Goal: Communication & Community: Ask a question

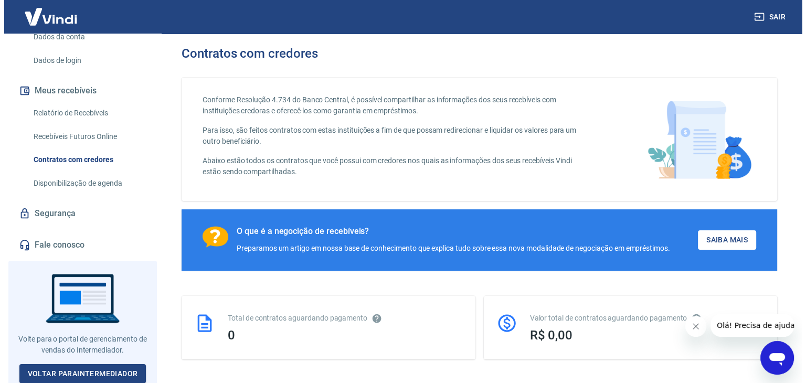
scroll to position [161, 0]
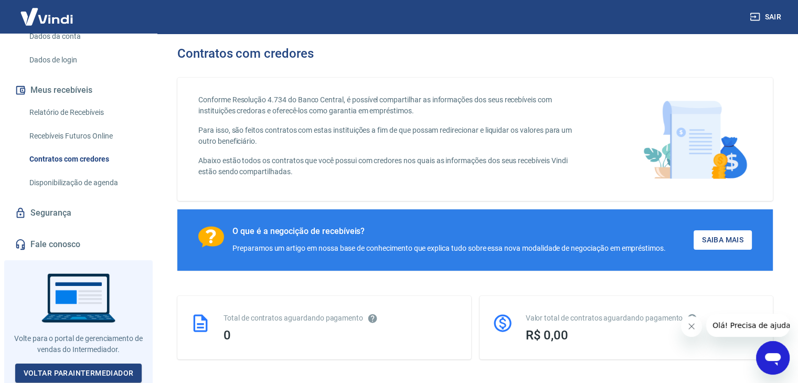
click at [64, 242] on link "Fale conosco" at bounding box center [79, 244] width 132 height 23
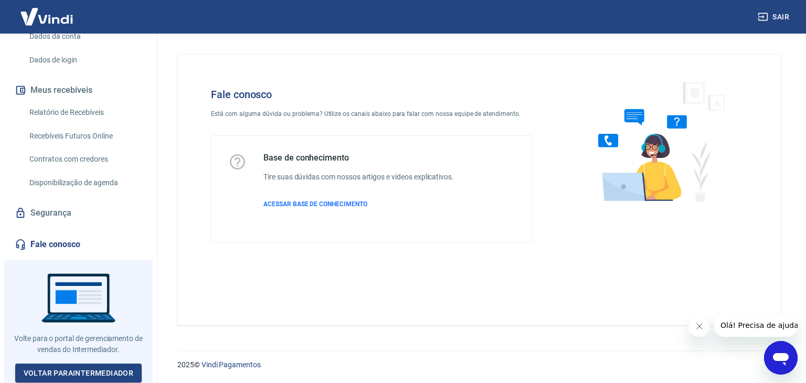
click at [796, 357] on div "Abrir janela de mensagens" at bounding box center [780, 357] width 31 height 31
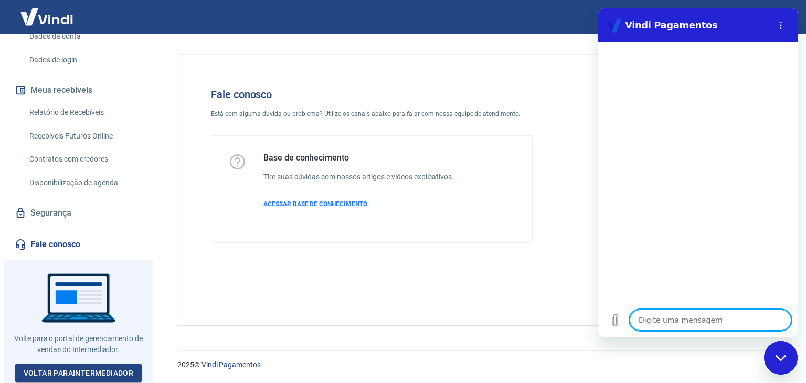
type textarea "o"
type textarea "x"
type textarea "ol"
type textarea "x"
type textarea "olá"
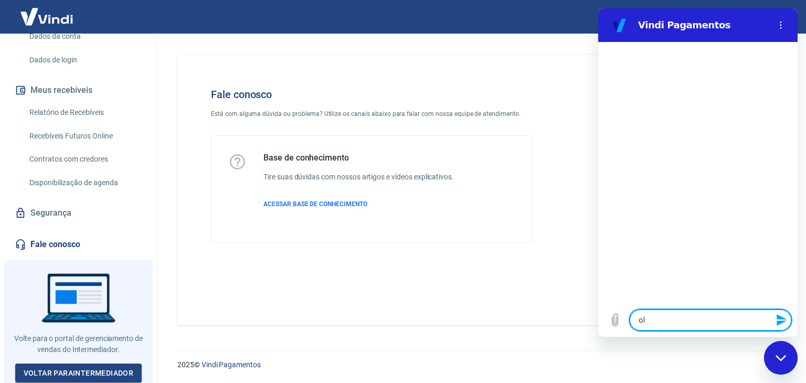
type textarea "x"
type textarea "olá"
type textarea "x"
type textarea "B"
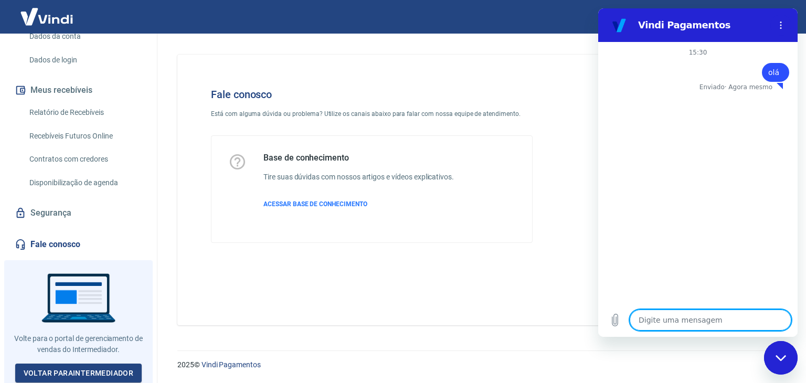
type textarea "x"
type textarea "Bo"
type textarea "x"
type textarea "Boa"
type textarea "x"
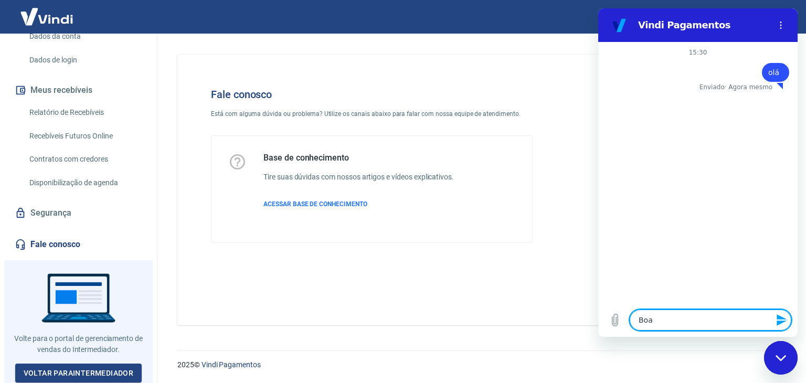
type textarea "Boa"
type textarea "x"
type textarea "Boa t"
type textarea "x"
type textarea "Boa ta"
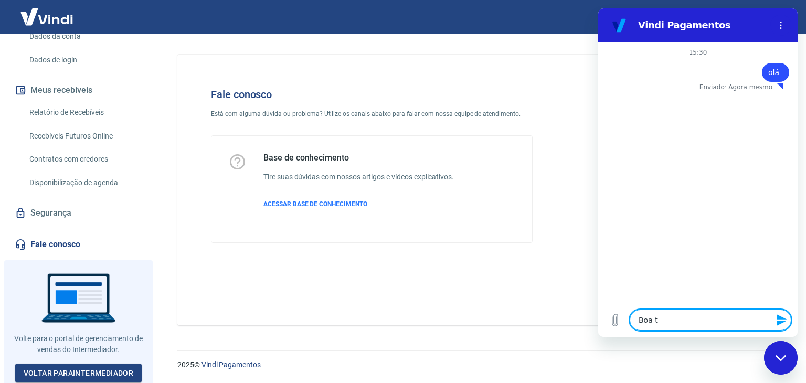
type textarea "x"
type textarea "Boa tar"
type textarea "x"
type textarea "Boa tard"
type textarea "x"
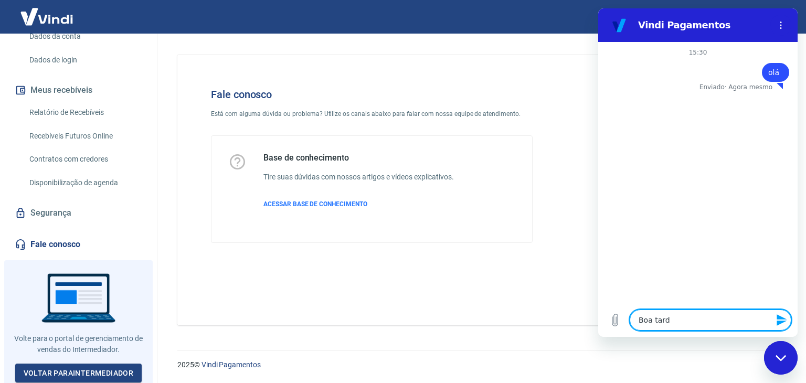
type textarea "Boa tarde"
type textarea "x"
type textarea "S"
type textarea "x"
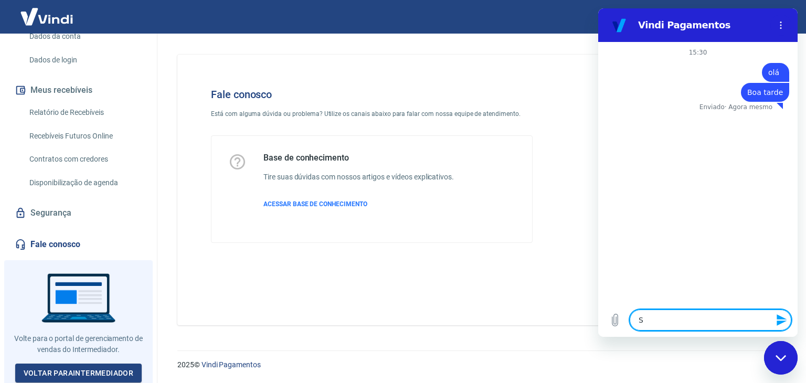
type textarea "Si"
type textarea "x"
type textarea "S"
type textarea "x"
type textarea "Sp"
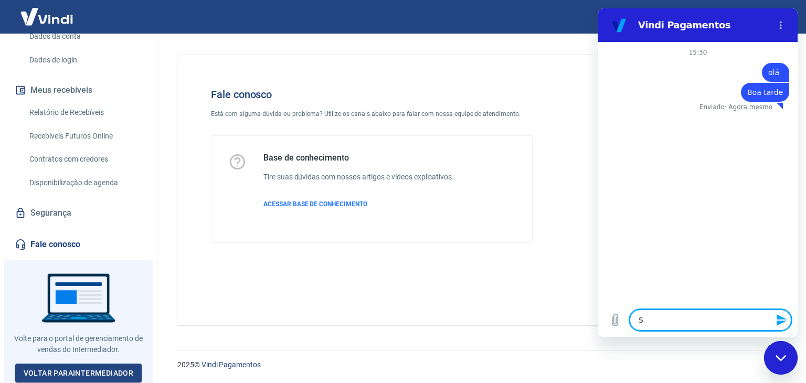
type textarea "x"
type textarea "S"
type textarea "x"
type textarea "So"
type textarea "x"
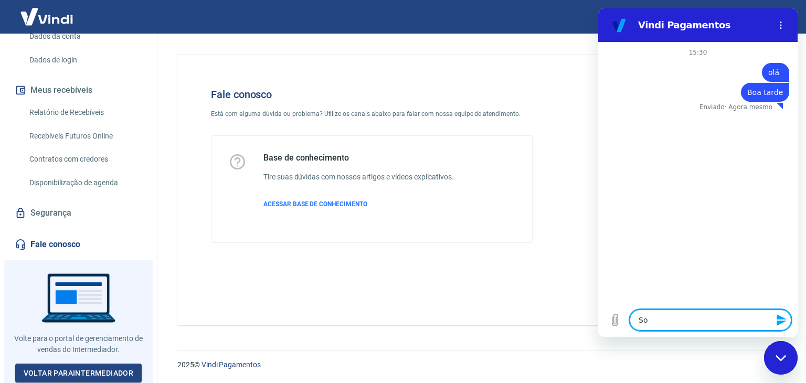
type textarea "Sou"
type textarea "x"
type textarea "Sou"
type textarea "x"
type textarea "Sou E"
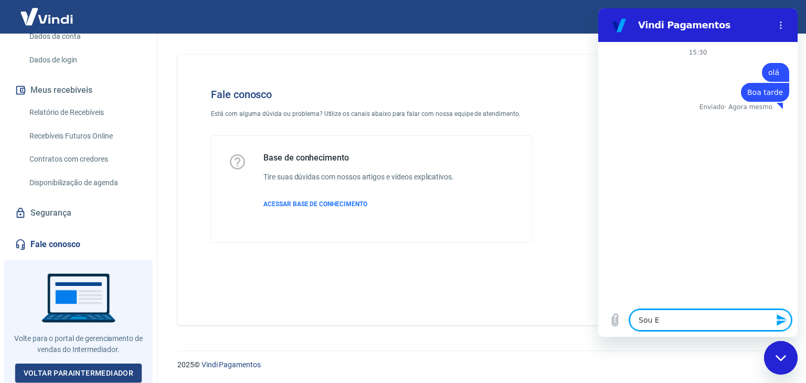
type textarea "x"
type textarea "Sou"
type textarea "x"
type textarea "Sou E"
type textarea "x"
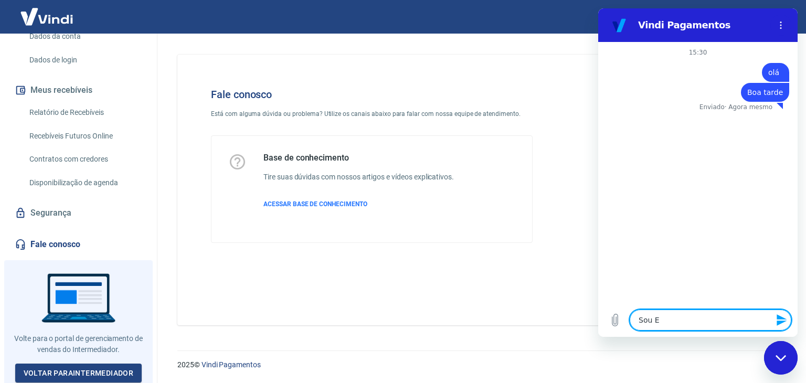
type textarea "Sou Ev"
type textarea "x"
type textarea "Sou Eve"
type textarea "x"
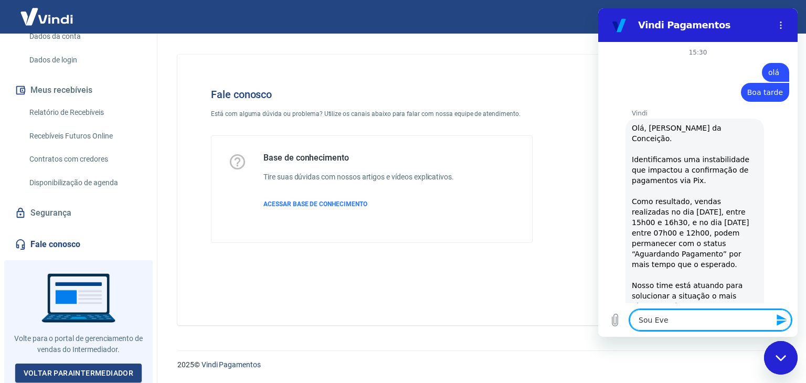
type textarea "Sou Ever"
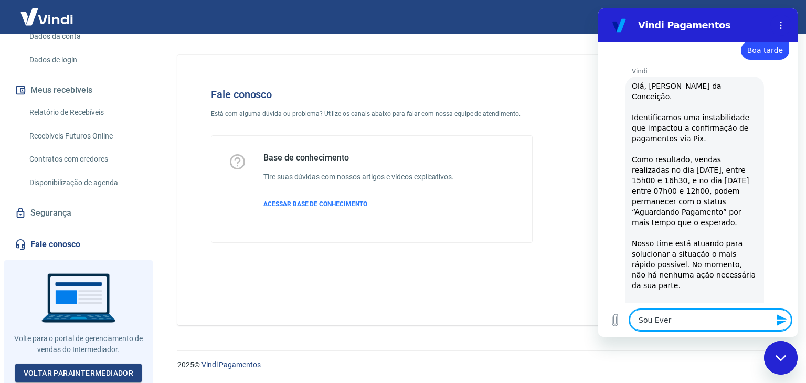
type textarea "x"
type textarea "Sou Evert"
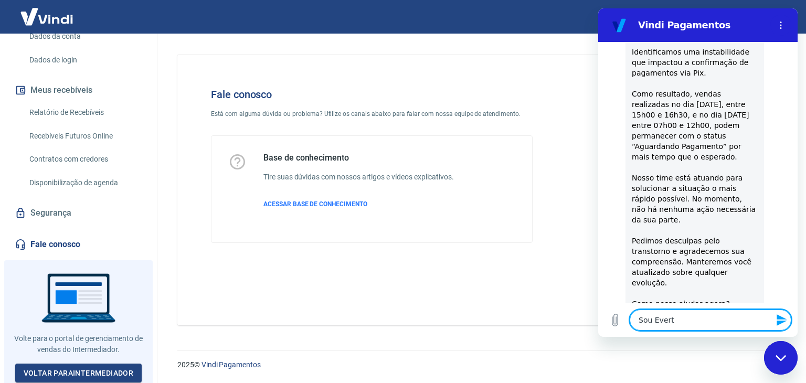
type textarea "x"
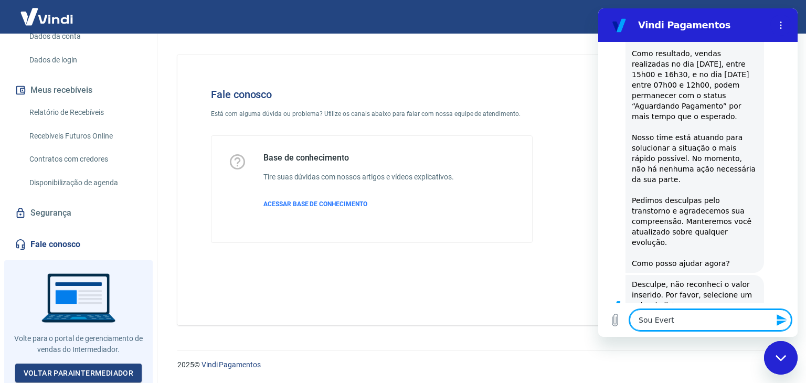
type textarea "Sou Everto"
type textarea "x"
type textarea "Sou Everton"
type textarea "x"
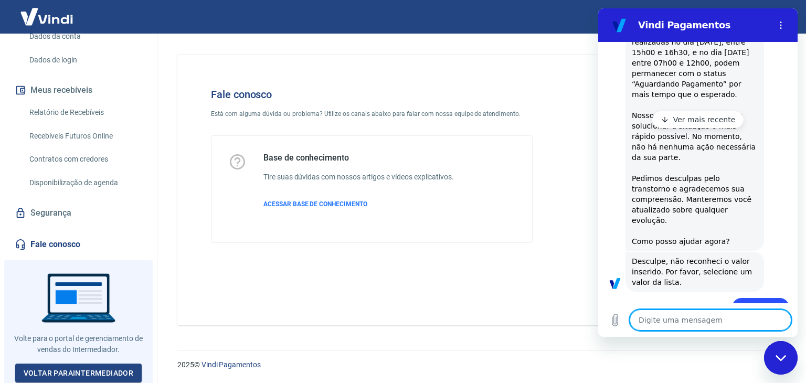
scroll to position [174, 0]
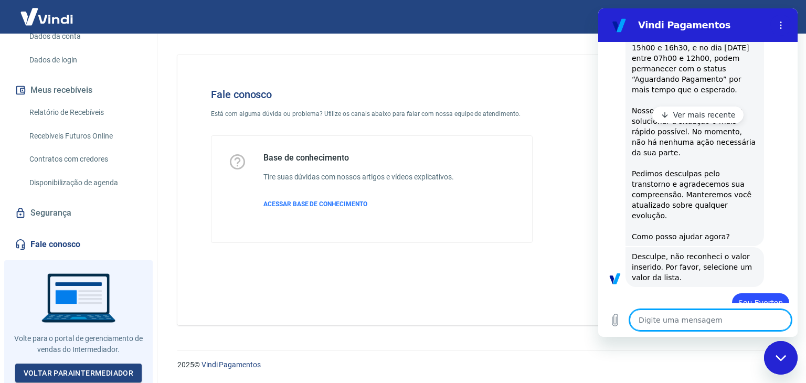
click at [693, 113] on p "Ver mais recente" at bounding box center [704, 115] width 62 height 10
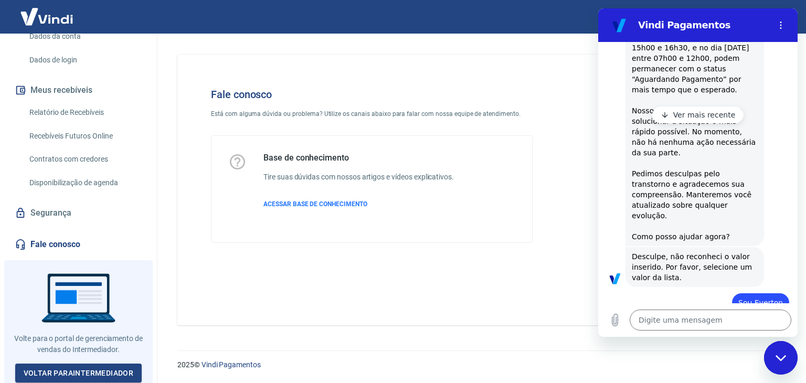
type textarea "x"
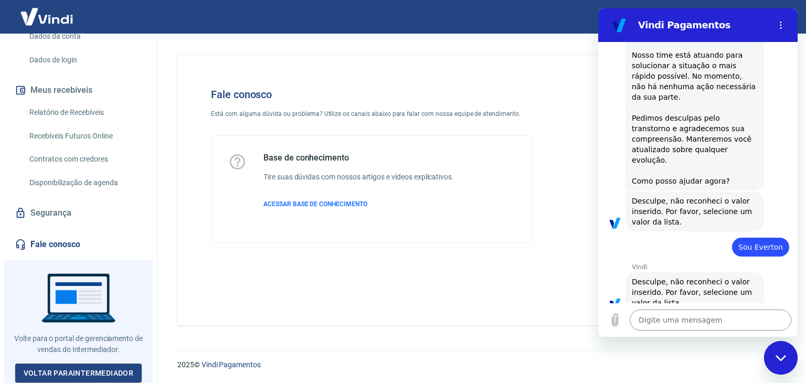
click at [686, 324] on textarea at bounding box center [711, 320] width 162 height 21
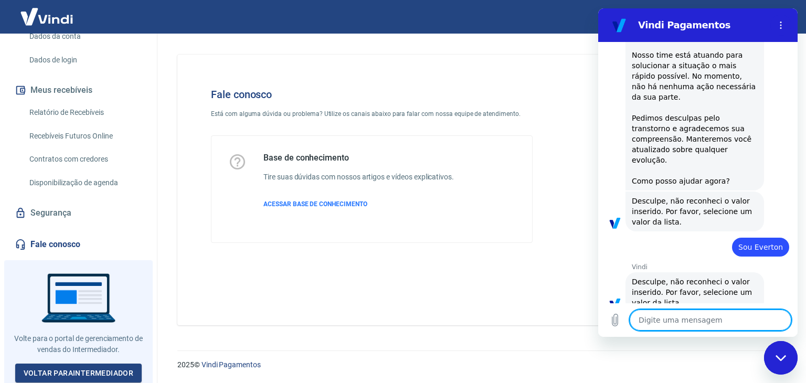
type textarea "V"
type textarea "x"
type textarea "Va"
type textarea "x"
type textarea "Val"
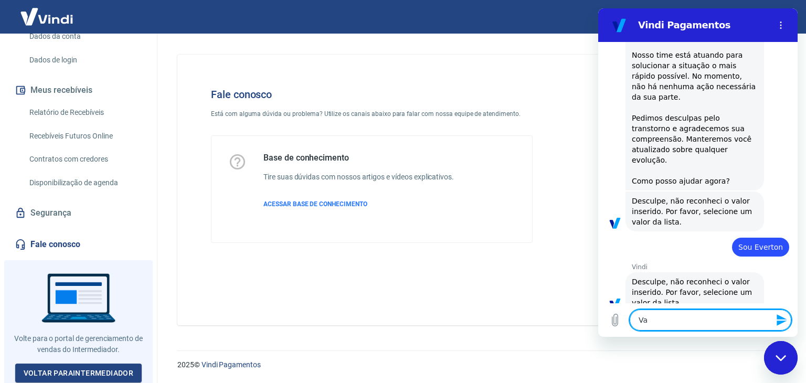
type textarea "x"
type textarea "Valo"
type textarea "x"
type textarea "Valor"
type textarea "x"
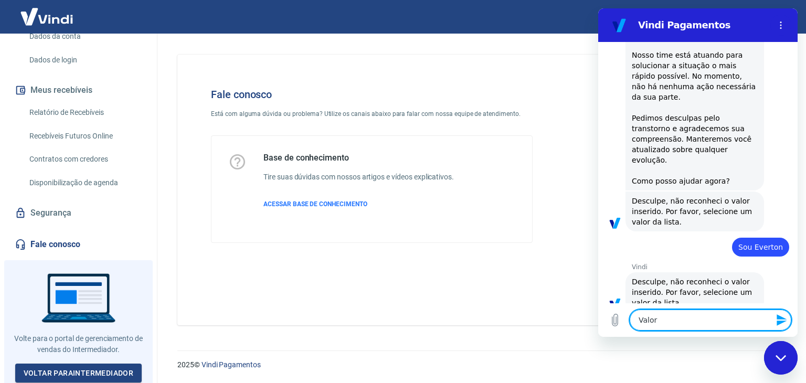
type textarea "Valor"
type textarea "x"
type textarea "Valor d"
type textarea "x"
type textarea "Valor de"
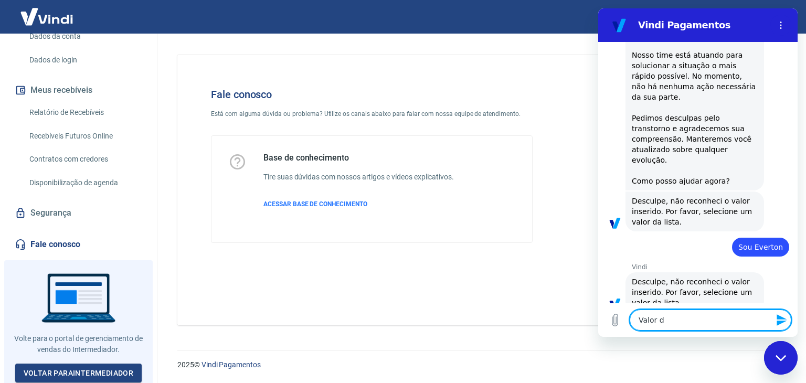
type textarea "x"
type textarea "Valor de"
type textarea "x"
type textarea "Valor de 1"
type textarea "x"
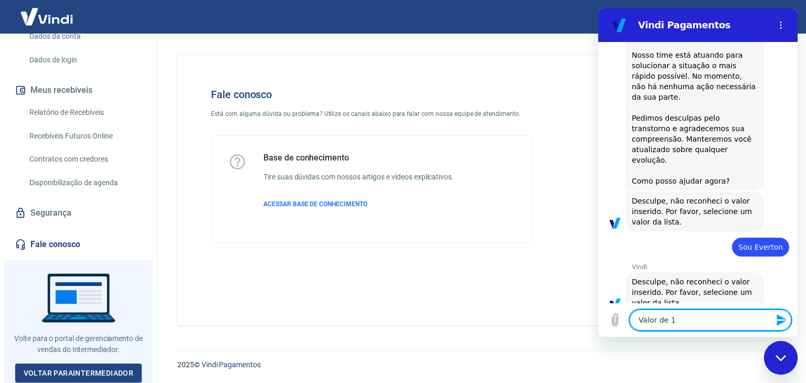
type textarea "Valor de 15"
type textarea "x"
type textarea "Valor de 153"
type textarea "x"
type textarea "Valor de 153,"
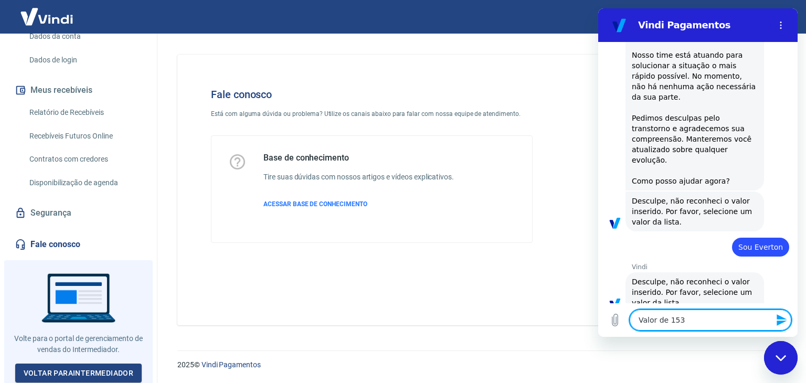
type textarea "x"
type textarea "Valor de 153,"
type textarea "x"
type textarea "Valor de 153,4"
type textarea "x"
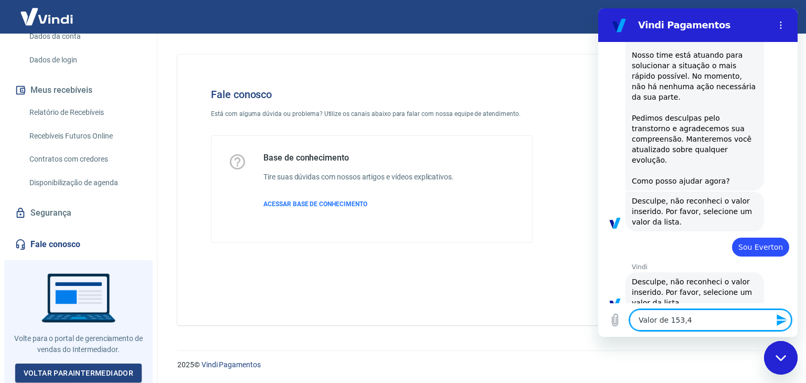
type textarea "Valor de 153,42"
type textarea "x"
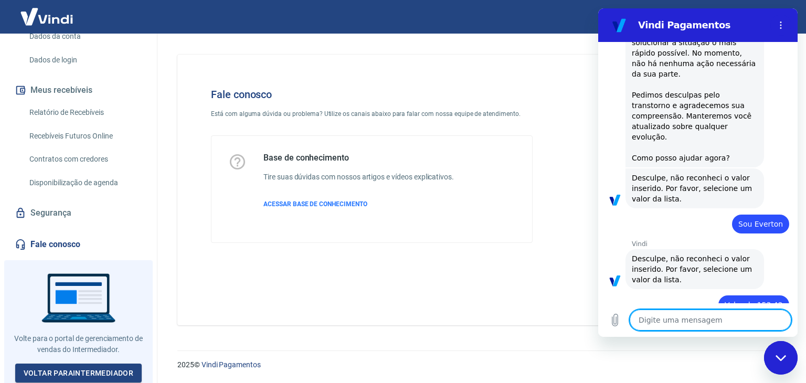
scroll to position [255, 0]
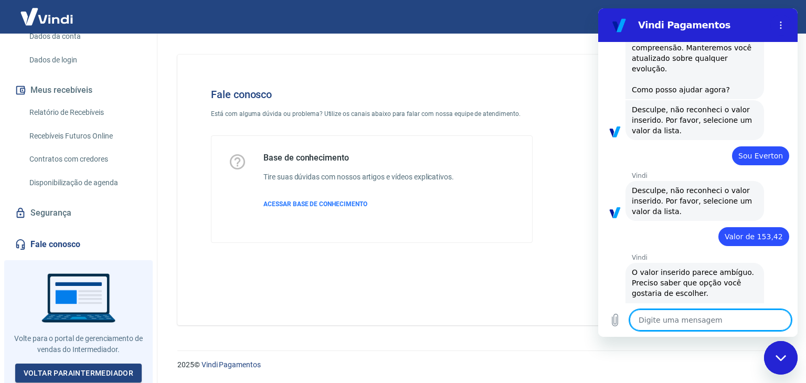
type textarea "x"
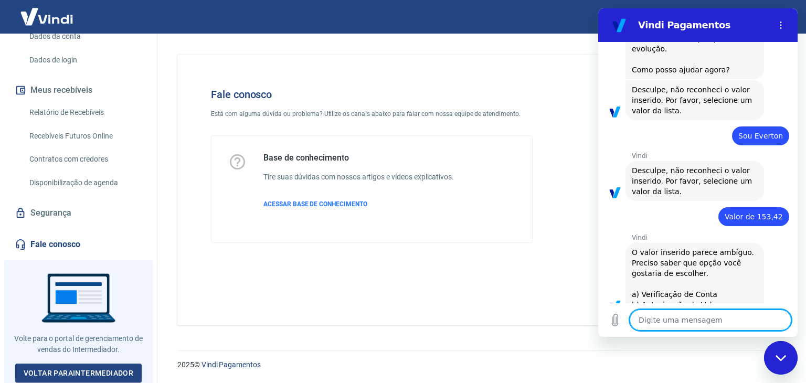
type textarea "C"
type textarea "x"
type textarea "Cl"
type textarea "x"
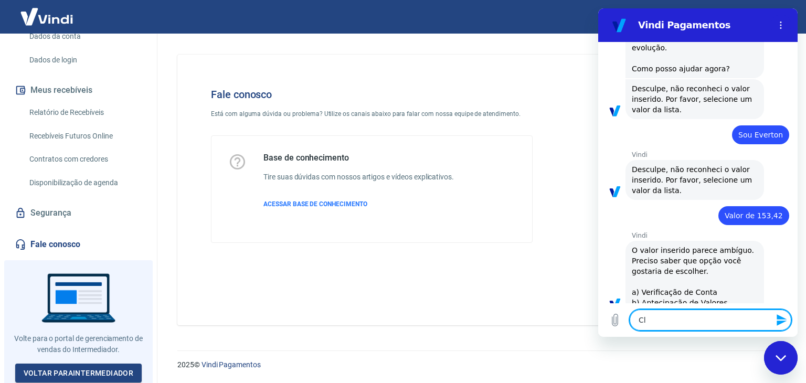
type textarea "Cli"
type textarea "x"
type textarea "Clie"
type textarea "x"
type textarea "Clien"
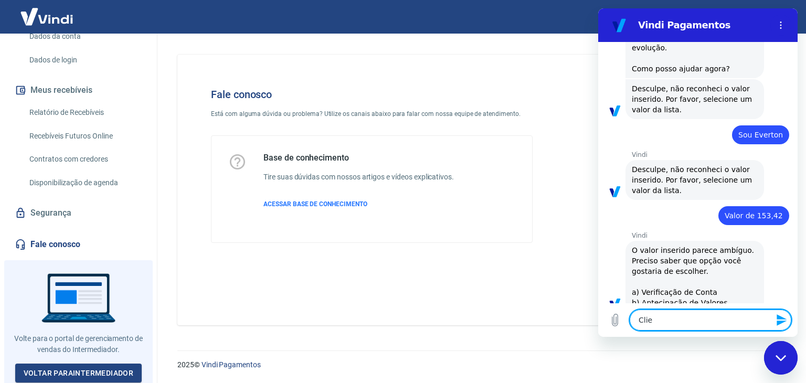
type textarea "x"
type textarea "Client"
type textarea "x"
type textarea "Cliente"
type textarea "x"
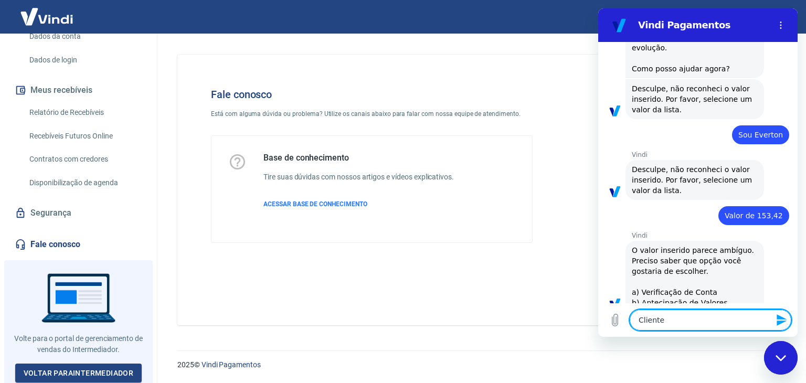
type textarea "Cliente"
type textarea "x"
type textarea "Cliente"
type textarea "x"
type textarea "Client"
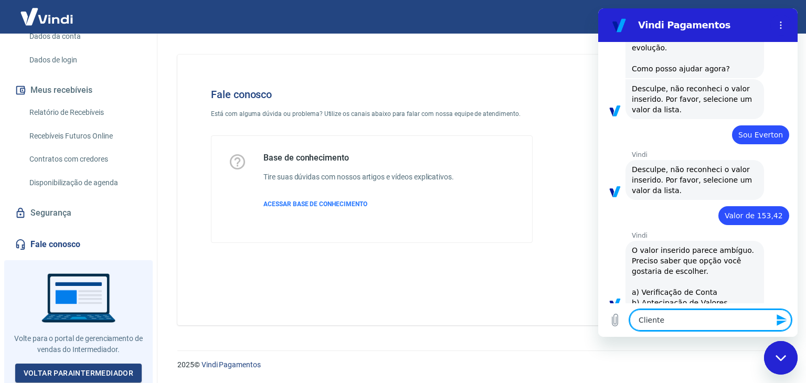
type textarea "x"
type textarea "Clien"
type textarea "x"
type textarea "Clie"
type textarea "x"
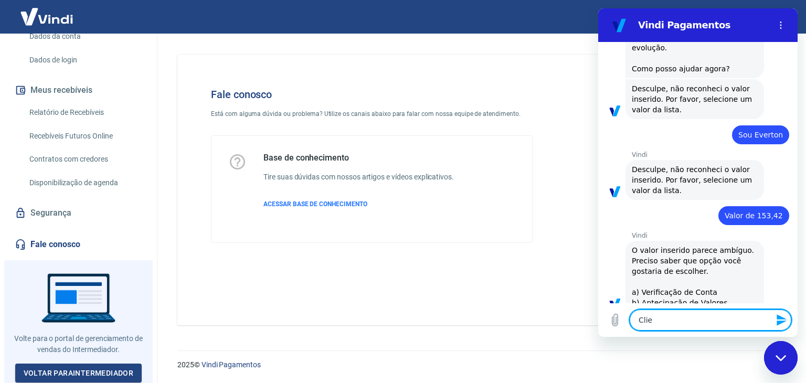
type textarea "Cli"
type textarea "x"
type textarea "Cl"
type textarea "x"
type textarea "C"
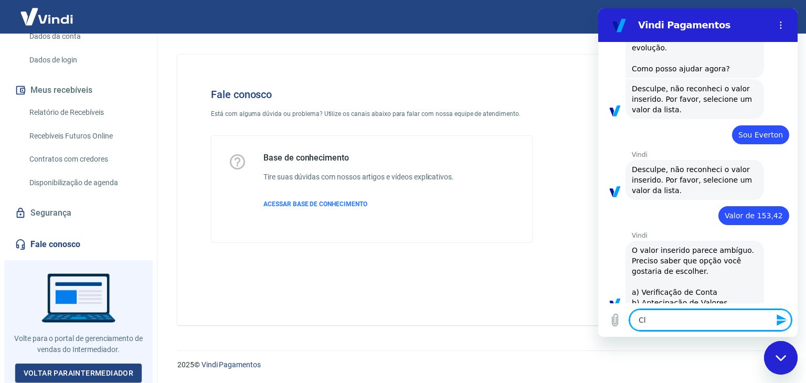
type textarea "x"
type textarea "c"
type textarea "x"
type textarea "cl"
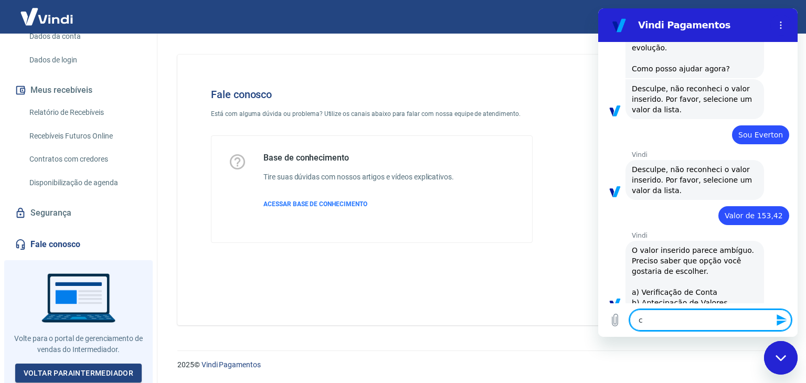
type textarea "x"
type textarea "cli"
type textarea "x"
type textarea "clie"
type textarea "x"
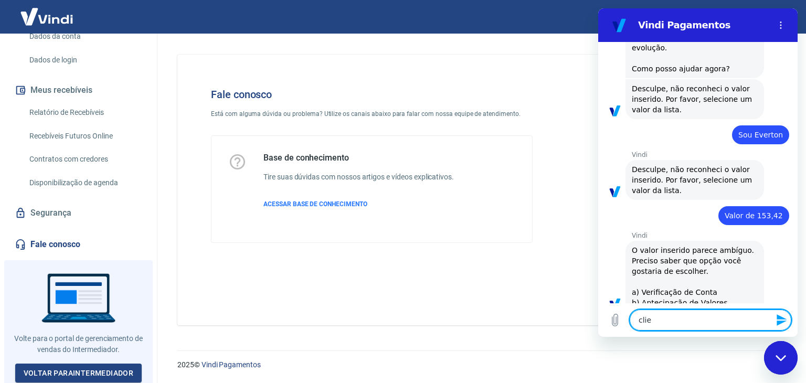
type textarea "clien"
type textarea "x"
type textarea "client"
type textarea "x"
type textarea "cliente"
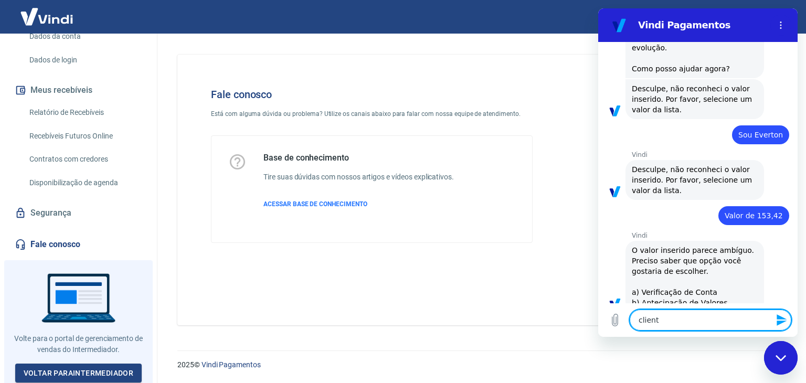
type textarea "x"
type textarea "cliente"
type textarea "x"
type textarea "cliente f"
type textarea "x"
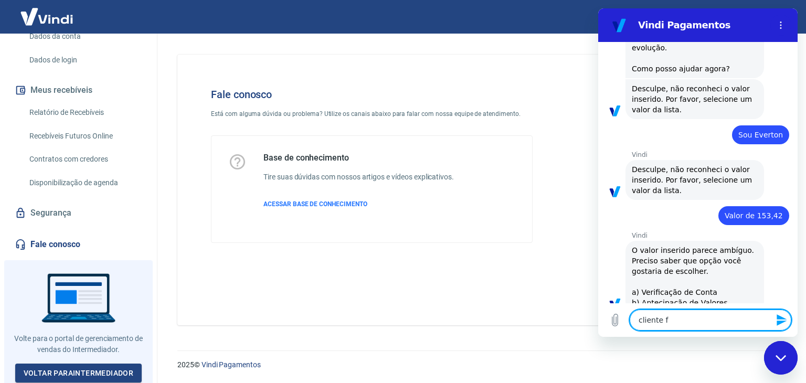
type textarea "cliente fe"
type textarea "x"
type textarea "cliente fez"
type textarea "x"
type textarea "cliente fez"
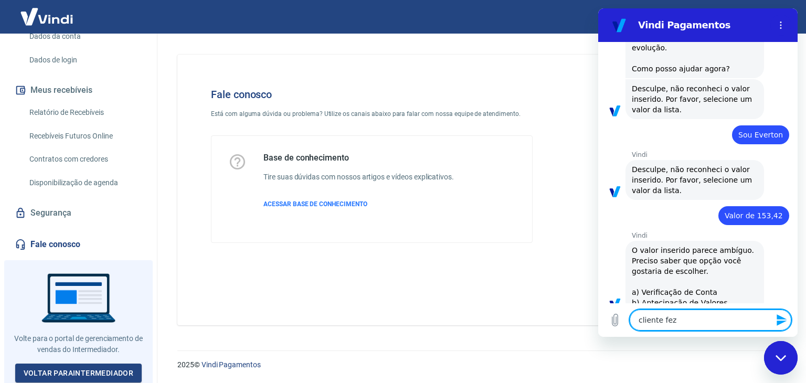
type textarea "x"
type textarea "cliente fez o"
type textarea "x"
type textarea "cliente fez o"
type textarea "x"
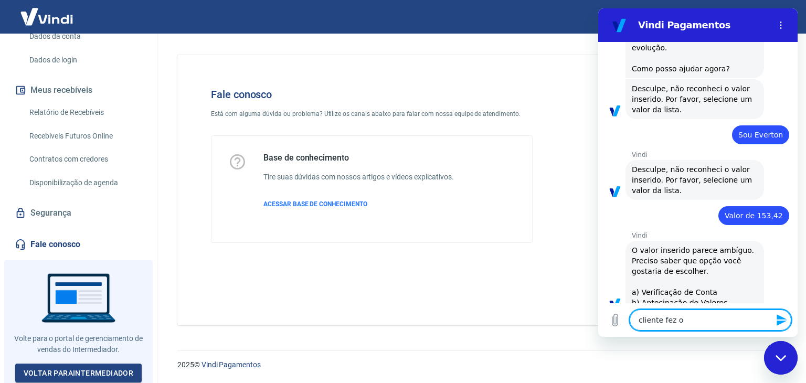
type textarea "cliente fez o p"
type textarea "x"
type textarea "cliente fez o pa"
type textarea "x"
type textarea "cliente fez o pag"
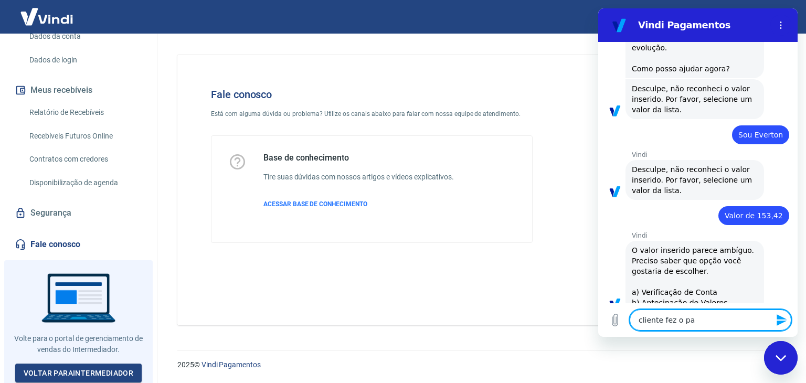
type textarea "x"
type textarea "cliente fez o paga"
type textarea "x"
type textarea "cliente fez o pag"
type textarea "x"
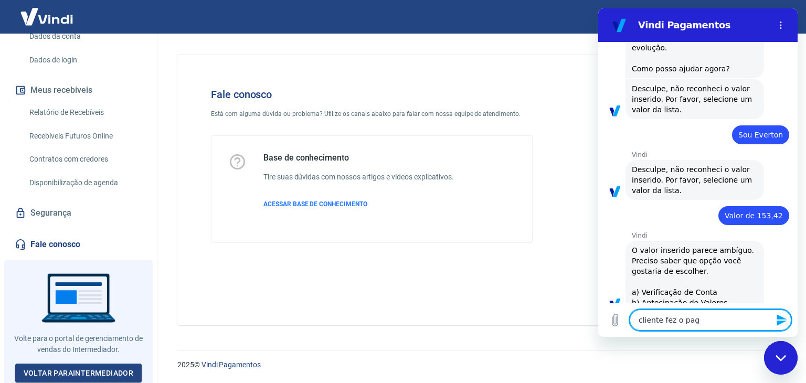
type textarea "cliente fez o paga"
type textarea "x"
type textarea "cliente fez o pagam"
type textarea "x"
type textarea "cliente fez o pagame"
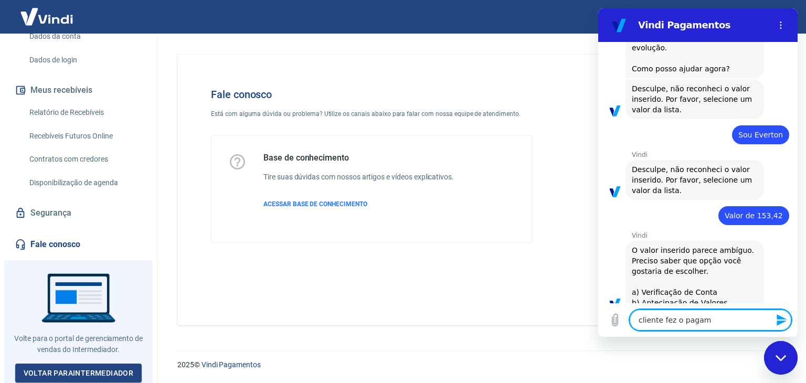
type textarea "x"
type textarea "cliente fez o pagamen"
type textarea "x"
type textarea "cliente fez o pagament"
type textarea "x"
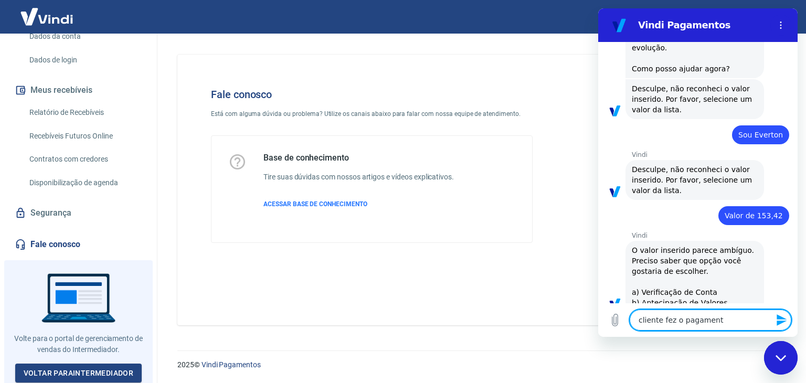
type textarea "cliente fez o pagamentp"
type textarea "x"
type textarea "cliente fez o pagament"
type textarea "x"
type textarea "cliente fez o pagamento"
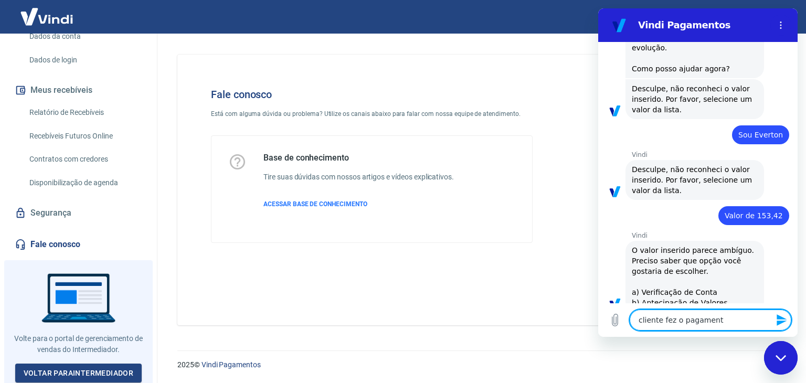
type textarea "x"
type textarea "cliente fez o pagamento"
type textarea "x"
type textarea "cliente fez o pagamento p"
type textarea "x"
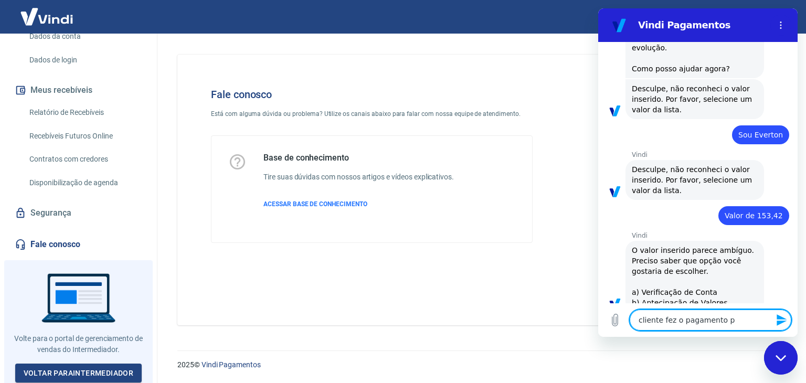
type textarea "cliente fez o pagamento po"
type textarea "x"
type textarea "cliente fez o pagamento por"
type textarea "x"
type textarea "cliente fez o pagamento poré"
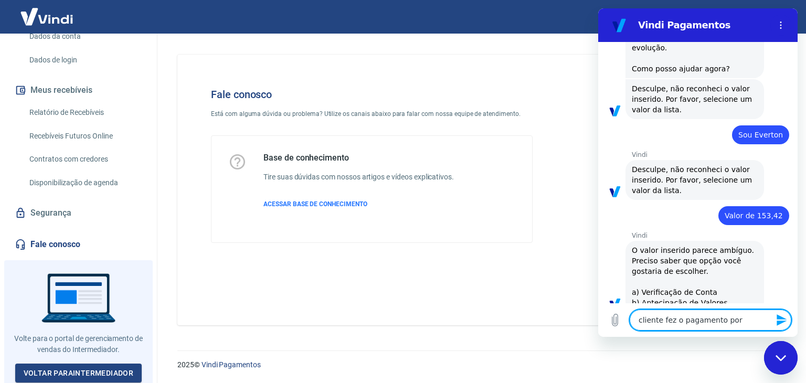
type textarea "x"
type textarea "cliente fez o pagamento porém"
type textarea "x"
type textarea "cliente fez o pagamento porém"
type textarea "x"
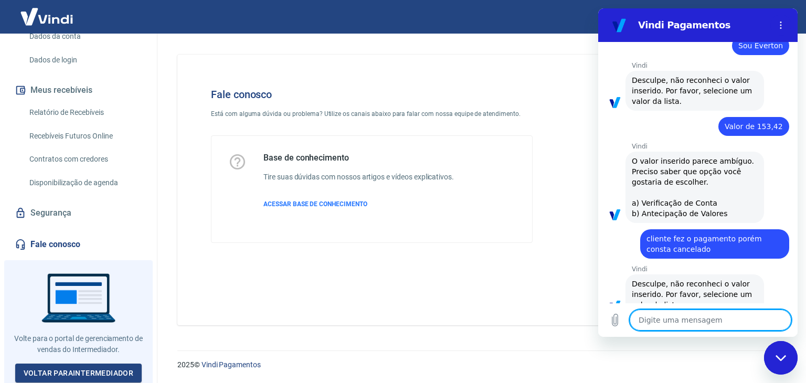
scroll to position [433, 0]
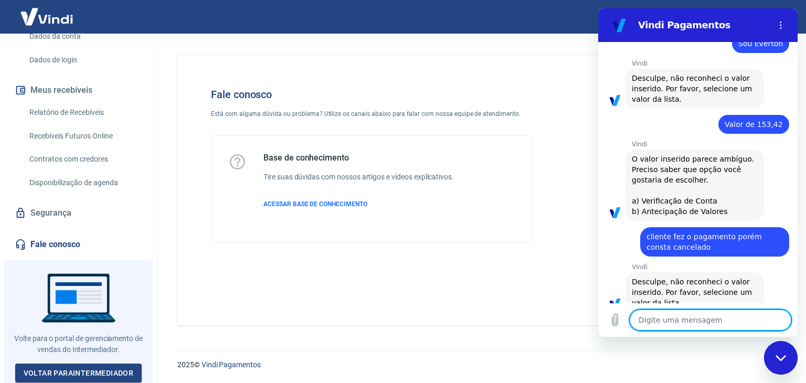
click at [686, 315] on textarea at bounding box center [711, 320] width 162 height 21
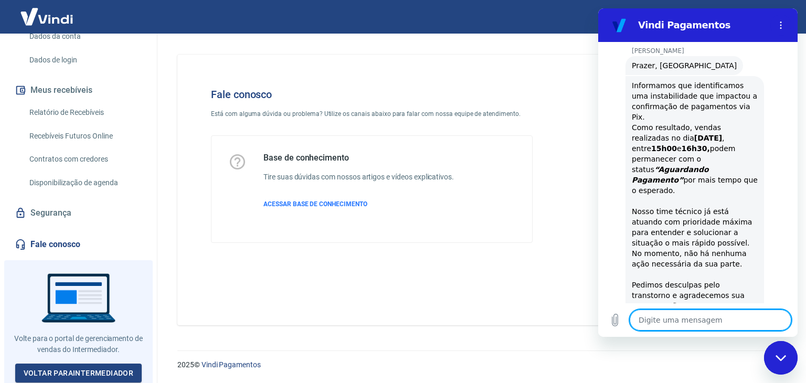
scroll to position [901, 0]
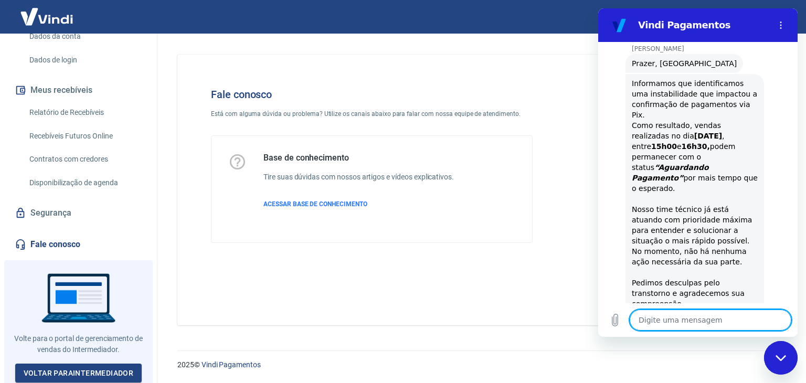
click at [682, 320] on textarea at bounding box center [711, 320] width 162 height 21
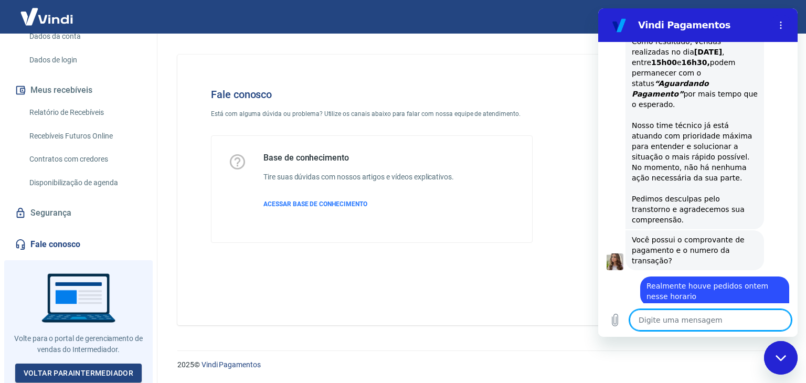
scroll to position [987, 0]
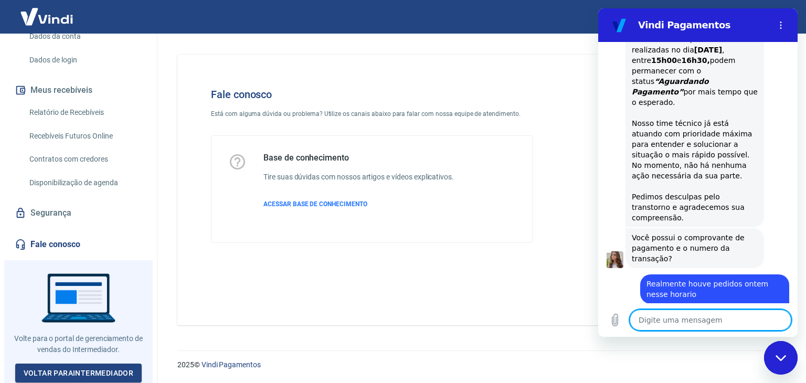
click at [670, 319] on textarea at bounding box center [711, 320] width 162 height 21
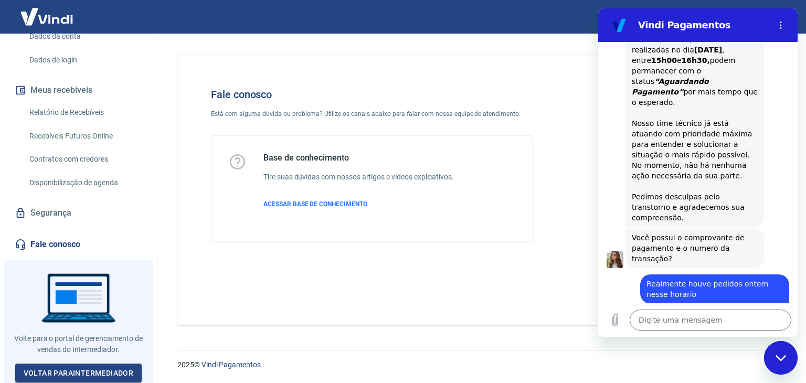
scroll to position [1022, 0]
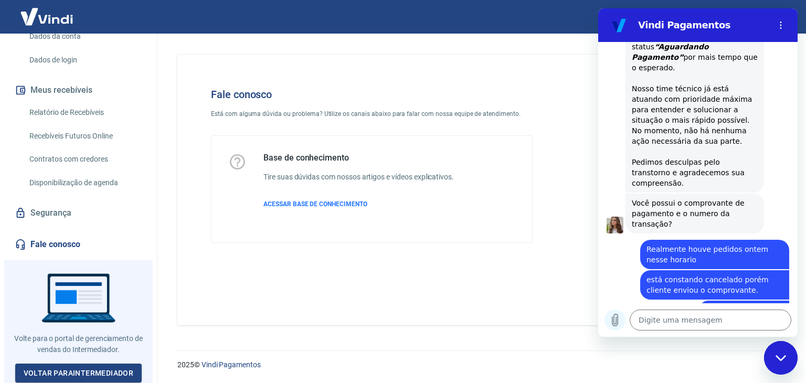
click at [611, 324] on icon "Carregar arquivo" at bounding box center [615, 320] width 13 height 13
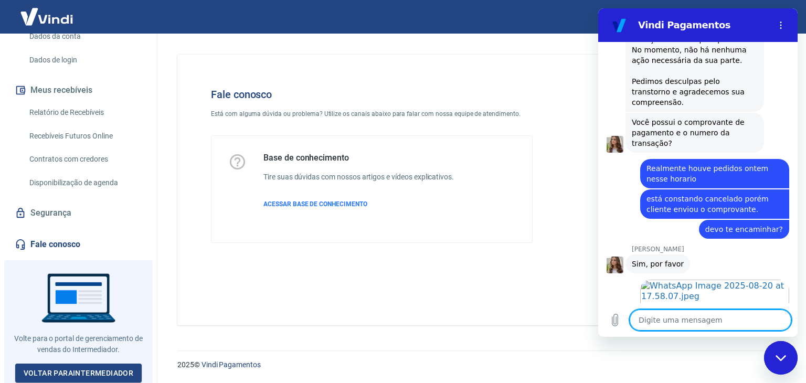
scroll to position [1105, 0]
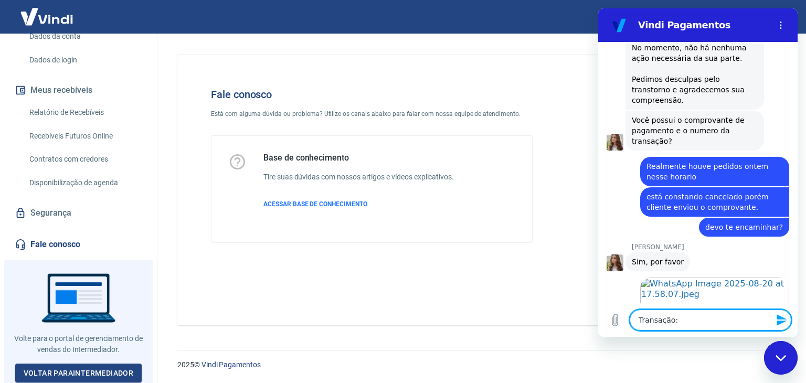
drag, startPoint x: 707, startPoint y: 323, endPoint x: 525, endPoint y: 336, distance: 182.6
click html "Vindi Pagamentos 15:30 diz: olá Enviado · 15:30 diz: Boa tarde Enviado · 15:30 …"
paste textarea "18915"
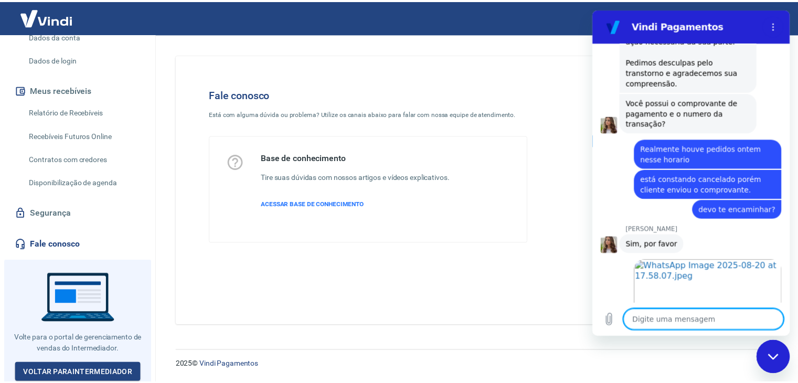
scroll to position [1125, 0]
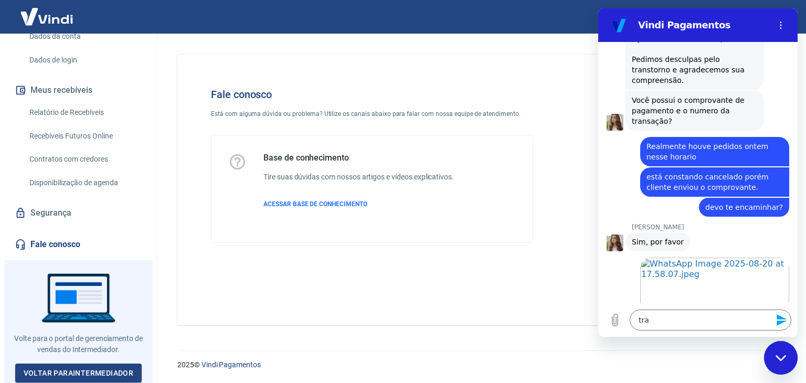
click at [47, 18] on img at bounding box center [47, 17] width 68 height 32
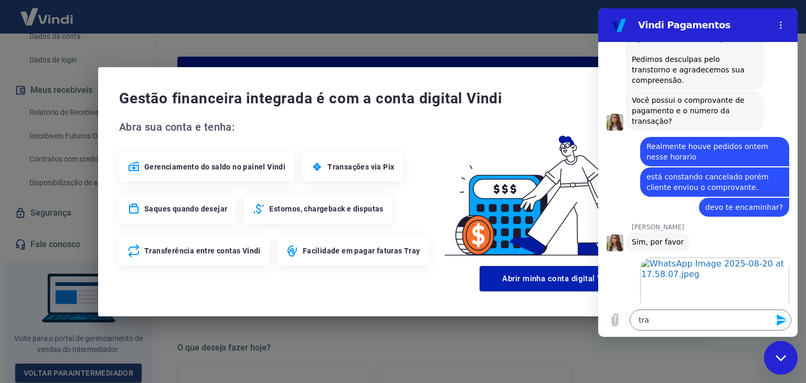
click at [788, 354] on div "Fechar janela de mensagens" at bounding box center [780, 357] width 31 height 31
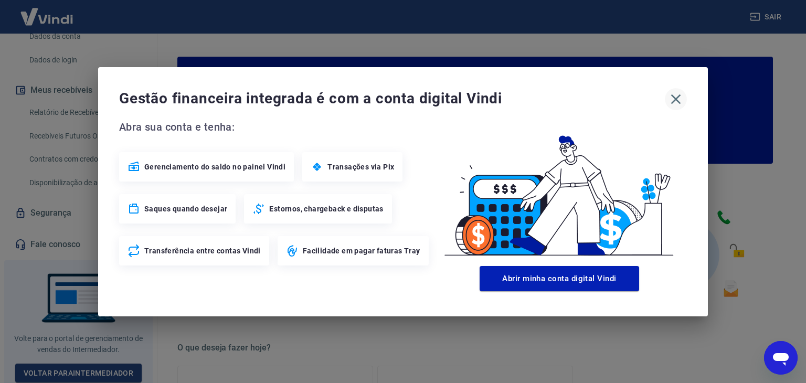
click at [670, 102] on icon "button" at bounding box center [676, 99] width 17 height 17
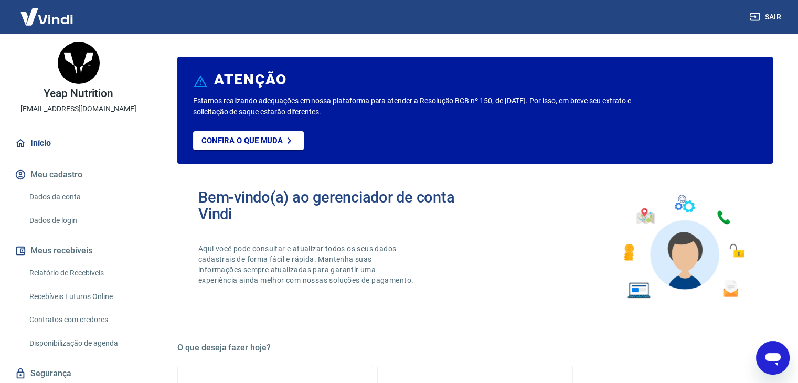
click at [44, 20] on img at bounding box center [47, 17] width 68 height 32
click at [765, 362] on icon "Abrir janela de mensagens" at bounding box center [773, 357] width 19 height 19
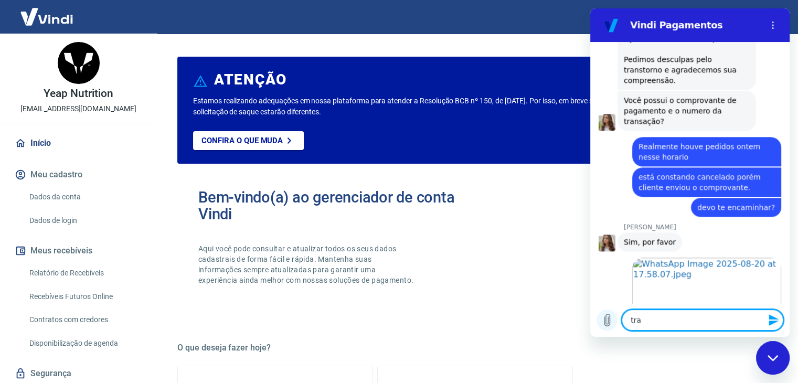
drag, startPoint x: 664, startPoint y: 324, endPoint x: 607, endPoint y: 324, distance: 57.2
click at [607, 324] on div "Digite uma mensagem tra x" at bounding box center [689, 320] width 199 height 34
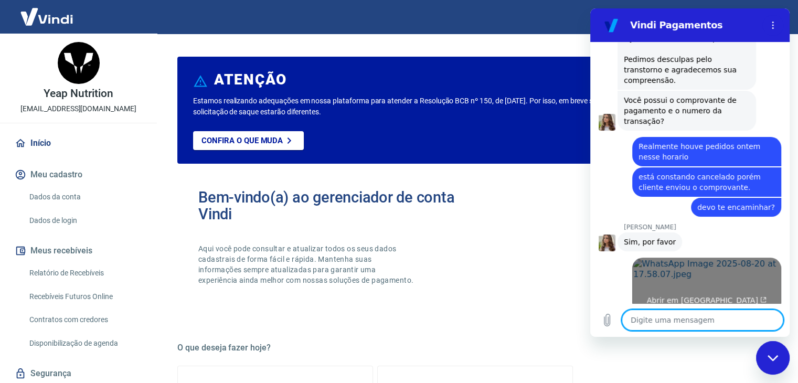
scroll to position [1155, 0]
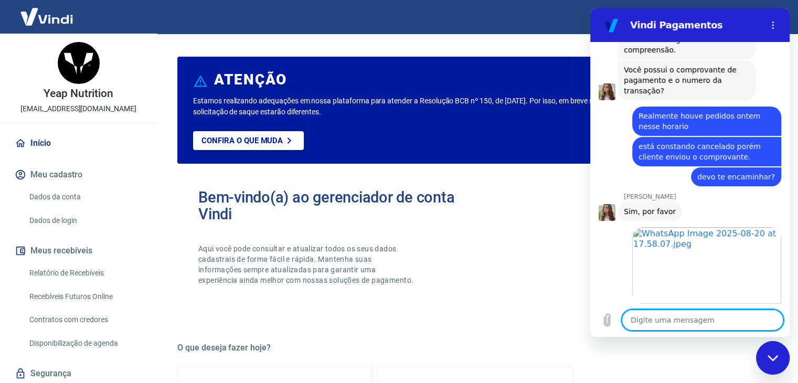
click at [699, 318] on textarea at bounding box center [703, 320] width 162 height 21
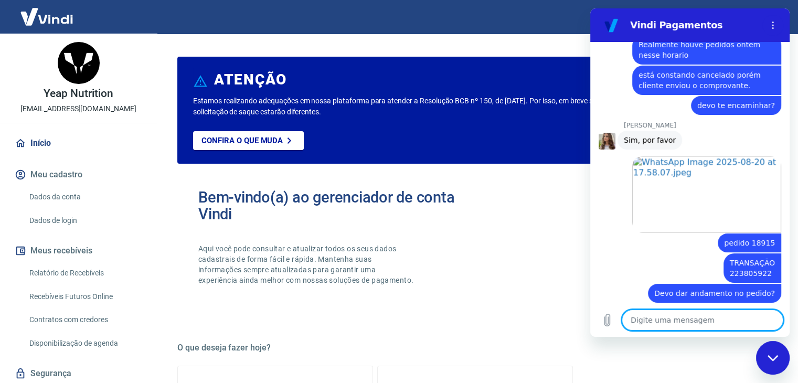
scroll to position [1225, 0]
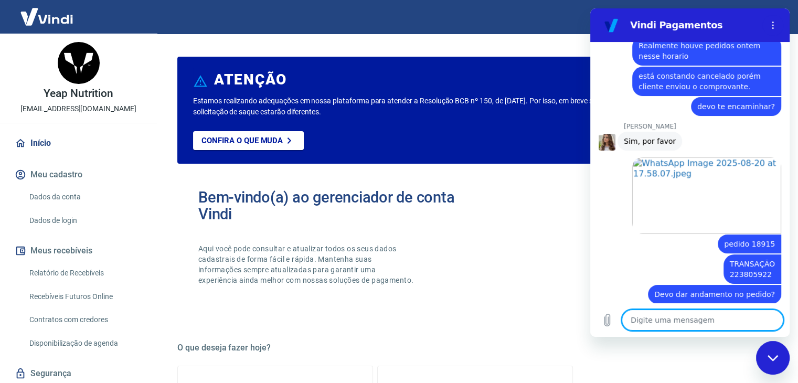
click at [670, 326] on textarea at bounding box center [703, 320] width 162 height 21
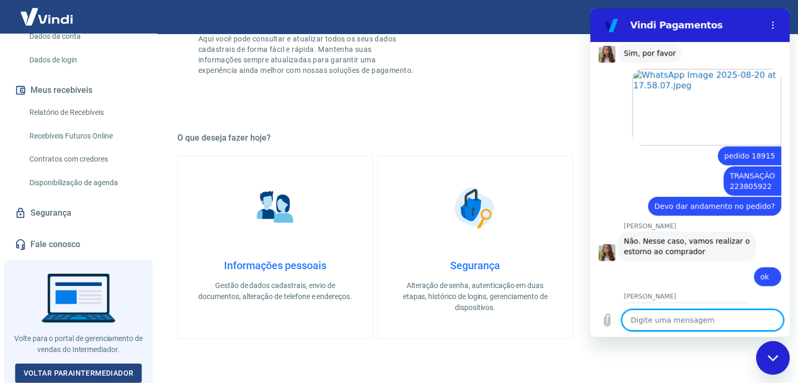
scroll to position [1326, 0]
